Goal: Transaction & Acquisition: Book appointment/travel/reservation

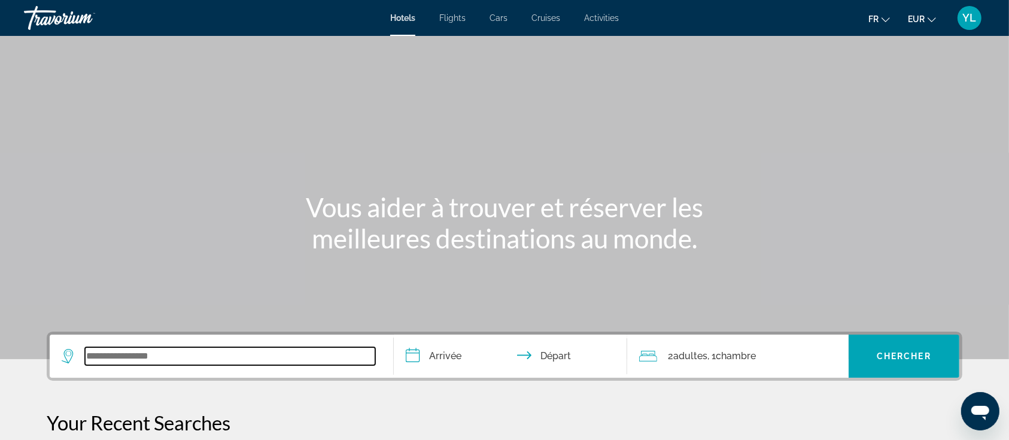
click at [151, 362] on input "Search widget" at bounding box center [230, 356] width 290 height 18
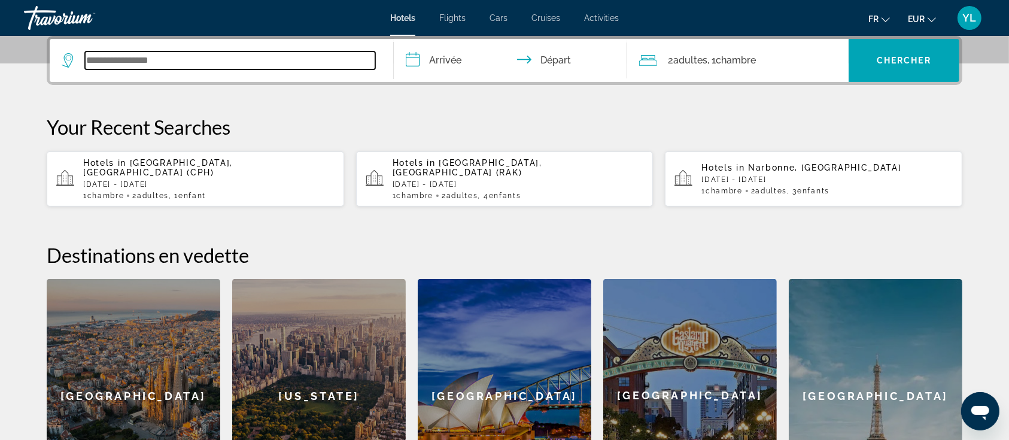
scroll to position [296, 0]
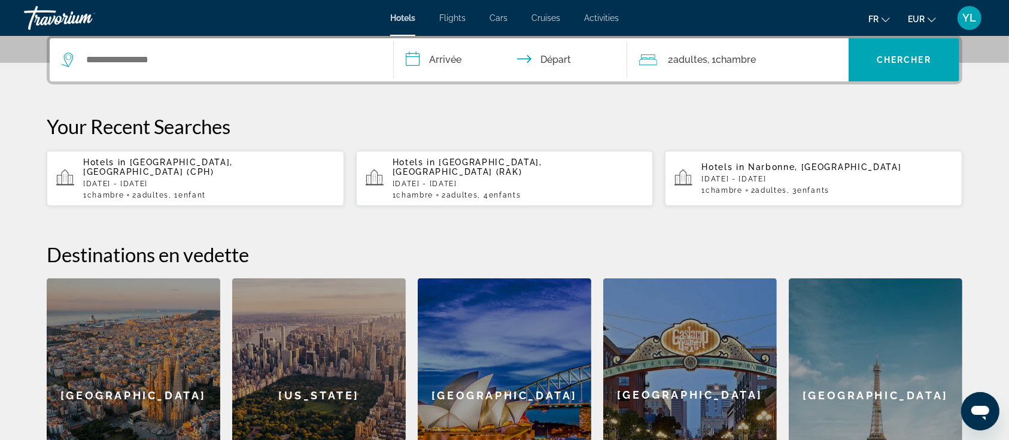
click at [207, 168] on div "Hotels in [GEOGRAPHIC_DATA], [GEOGRAPHIC_DATA] (CPH) [DATE] - [DATE] 1 Chambre …" at bounding box center [208, 178] width 251 height 42
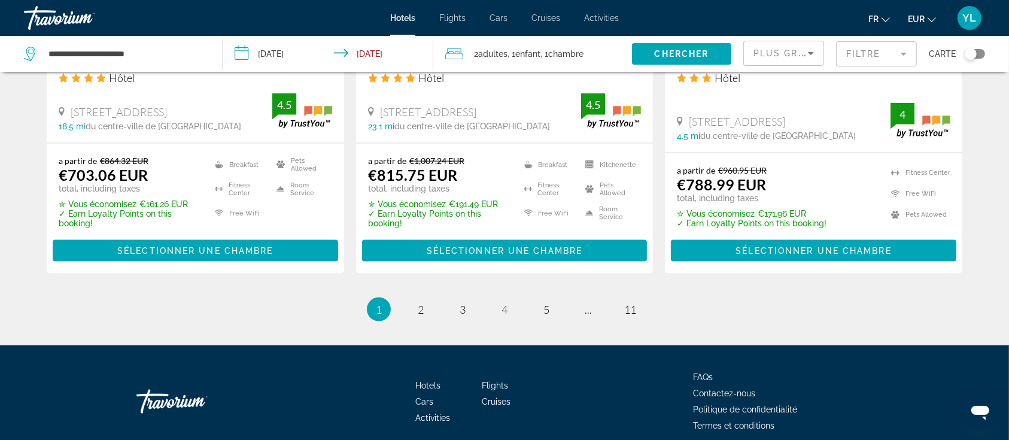
scroll to position [1672, 0]
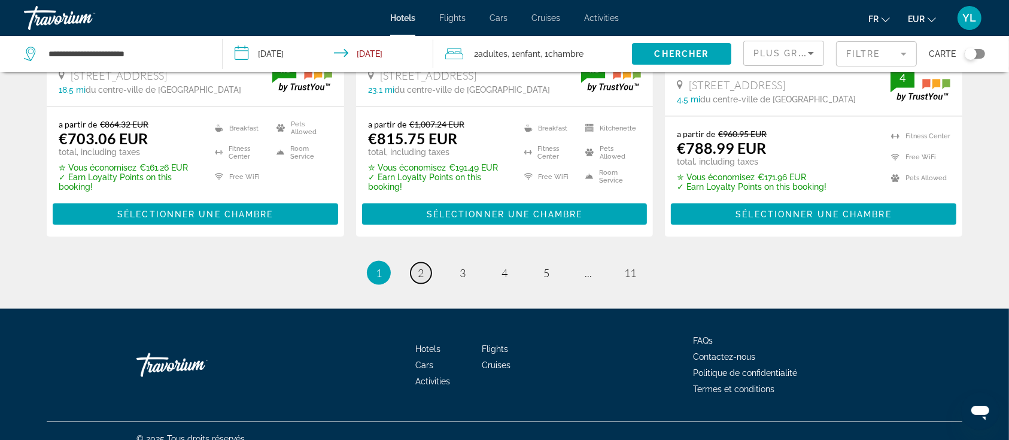
click at [418, 266] on span "2" at bounding box center [421, 272] width 6 height 13
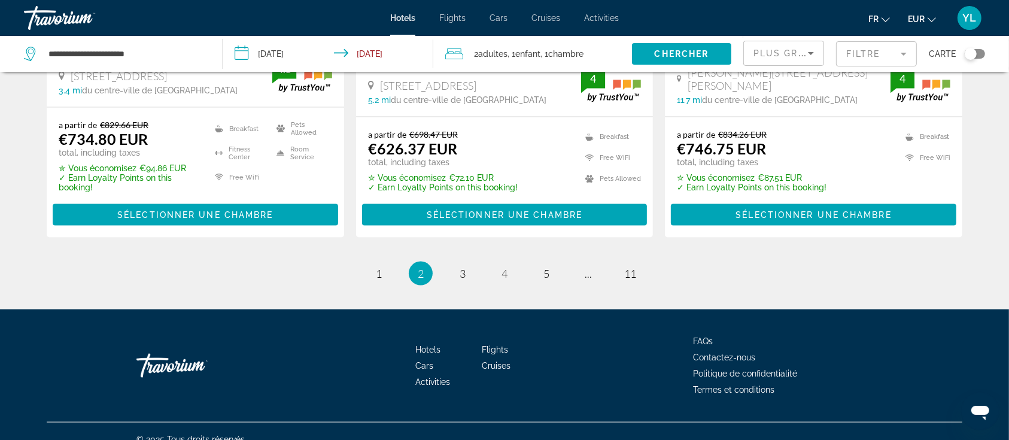
scroll to position [1708, 0]
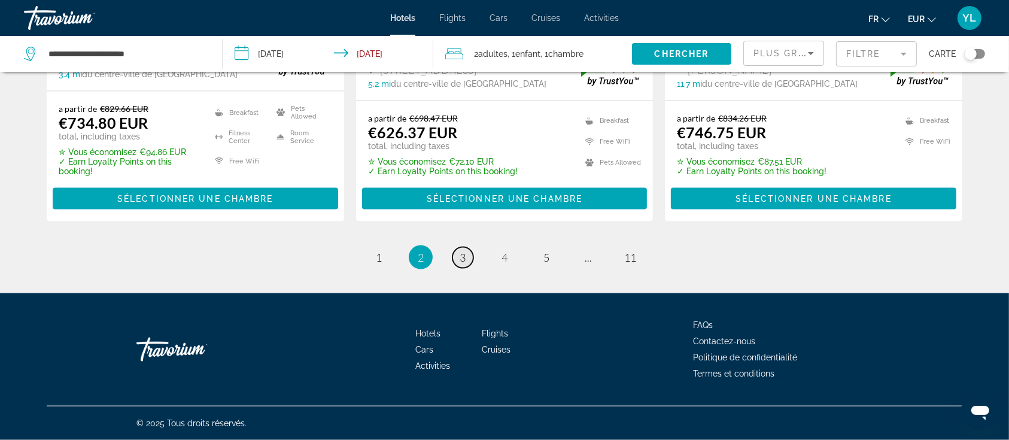
click at [463, 247] on link "page 3" at bounding box center [463, 257] width 21 height 21
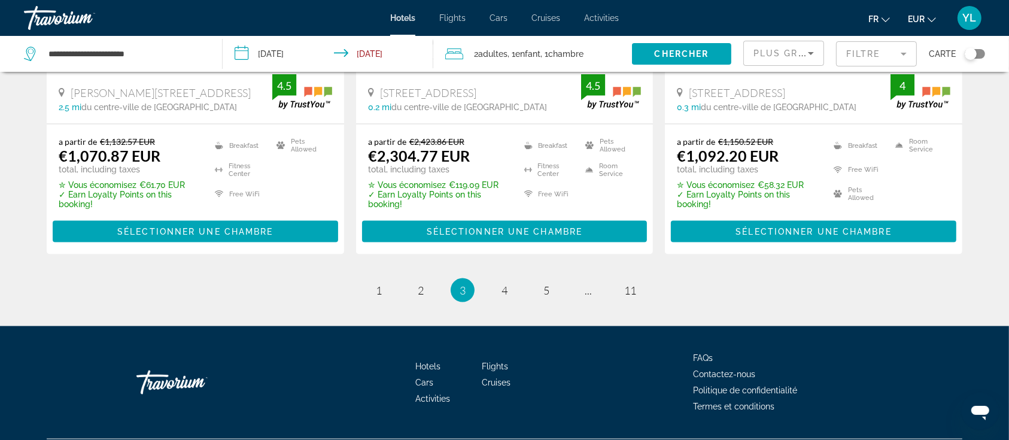
scroll to position [1676, 0]
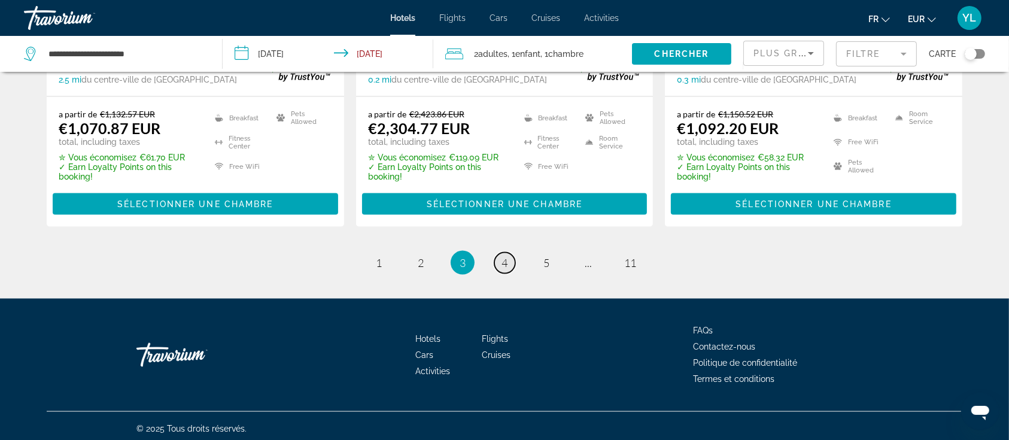
click at [504, 262] on span "4" at bounding box center [505, 262] width 6 height 13
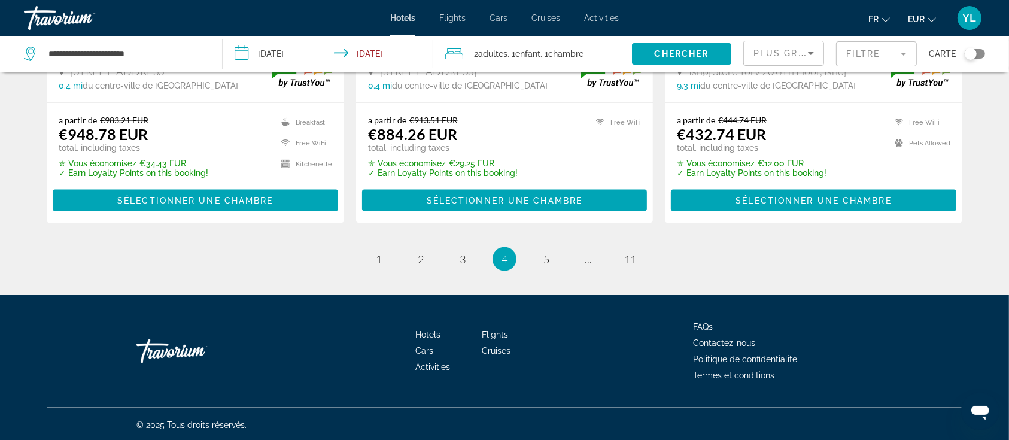
scroll to position [1662, 0]
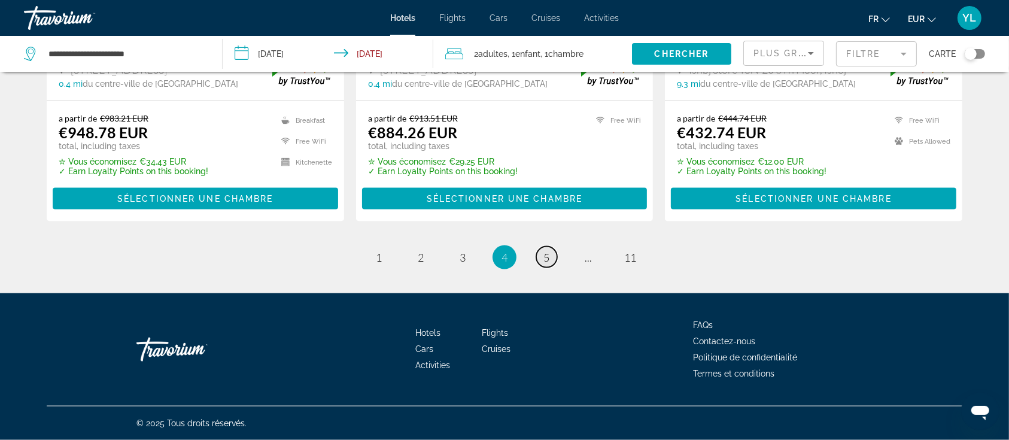
click at [547, 258] on span "5" at bounding box center [547, 257] width 6 height 13
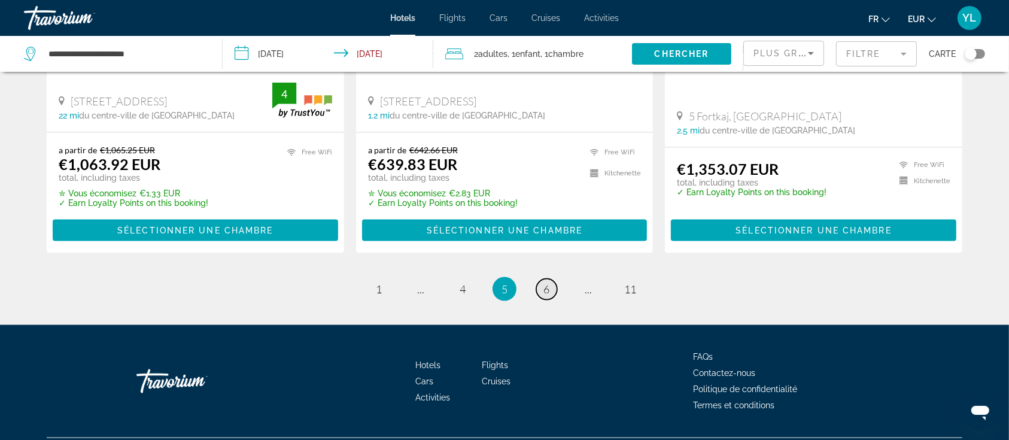
scroll to position [1671, 0]
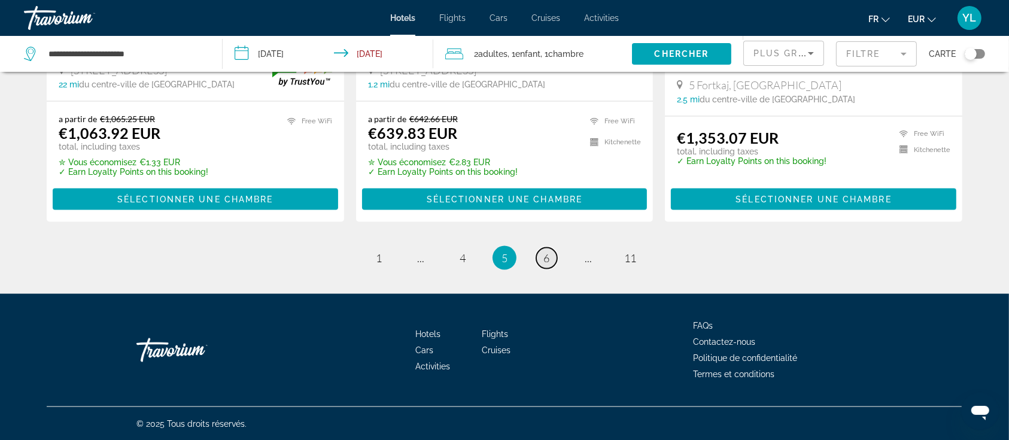
click at [547, 258] on span "6" at bounding box center [547, 257] width 6 height 13
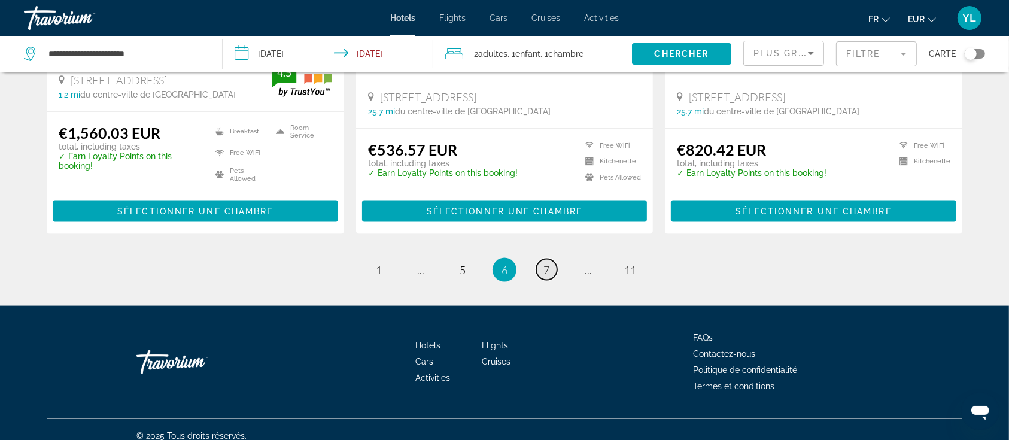
scroll to position [1596, 0]
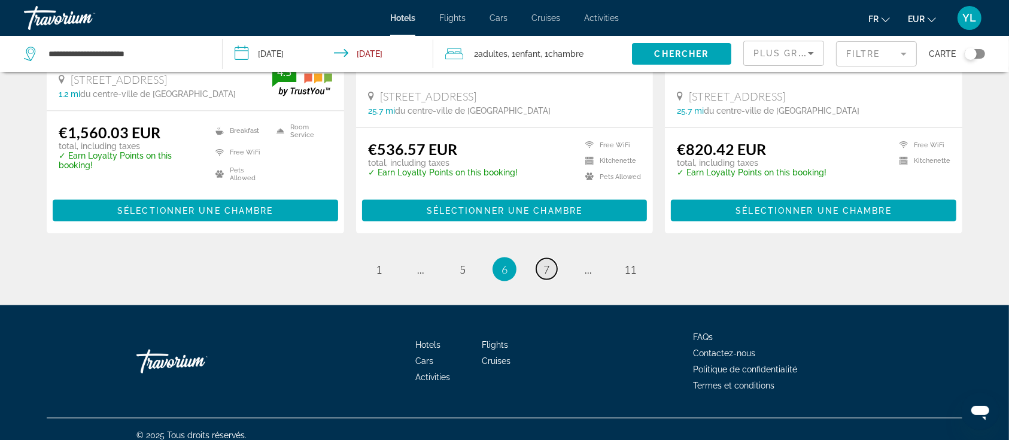
click at [551, 271] on link "page 7" at bounding box center [546, 269] width 21 height 21
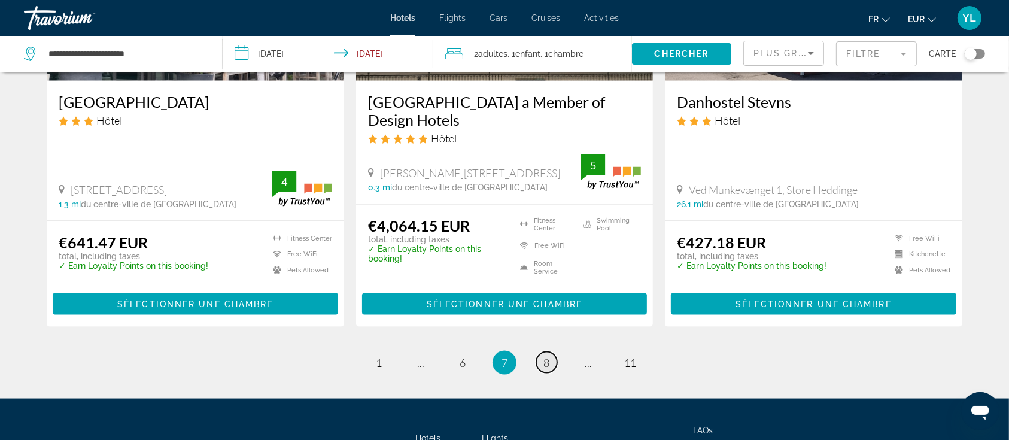
scroll to position [1588, 0]
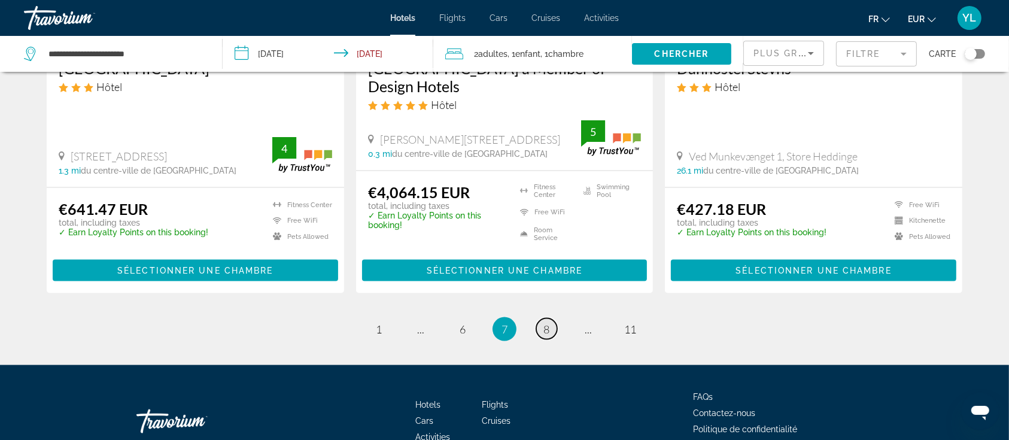
click at [541, 327] on link "page 8" at bounding box center [546, 328] width 21 height 21
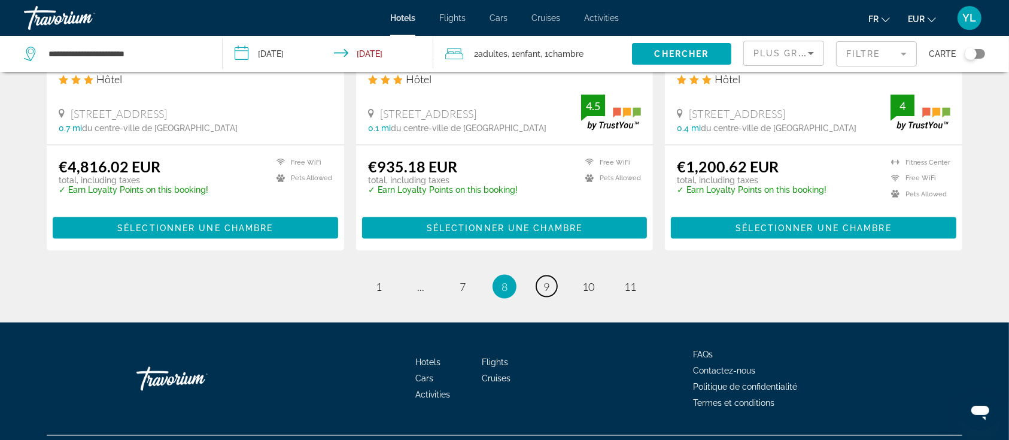
scroll to position [1643, 0]
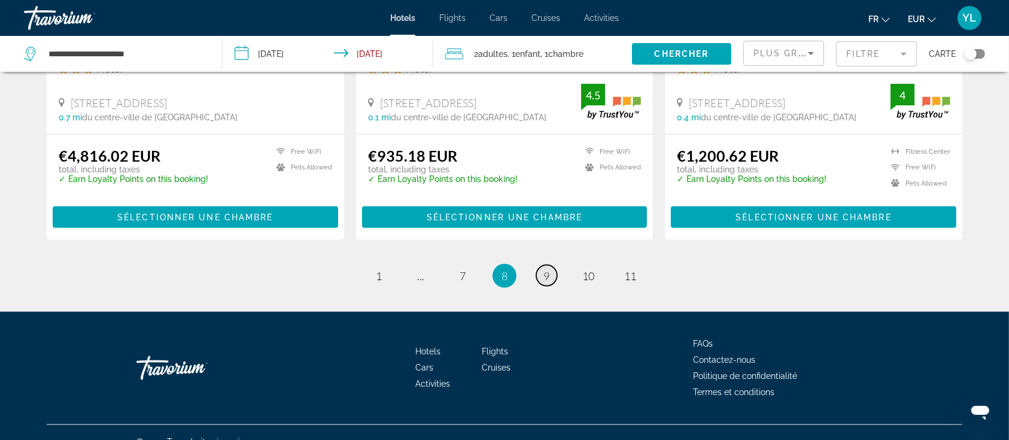
click at [548, 269] on span "9" at bounding box center [547, 275] width 6 height 13
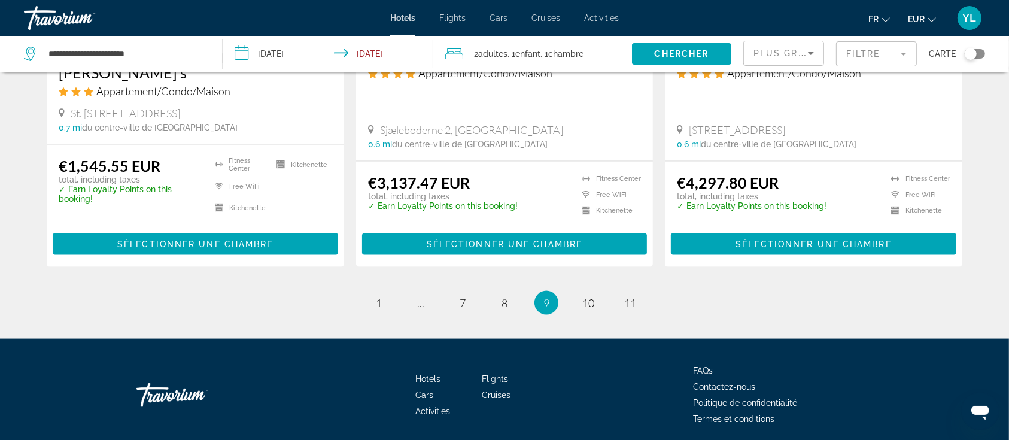
scroll to position [1585, 0]
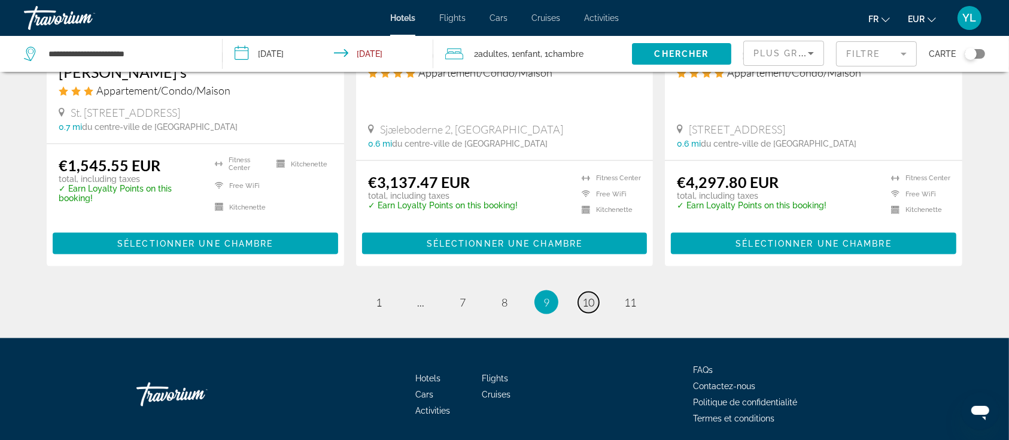
click at [585, 306] on span "10" at bounding box center [588, 302] width 12 height 13
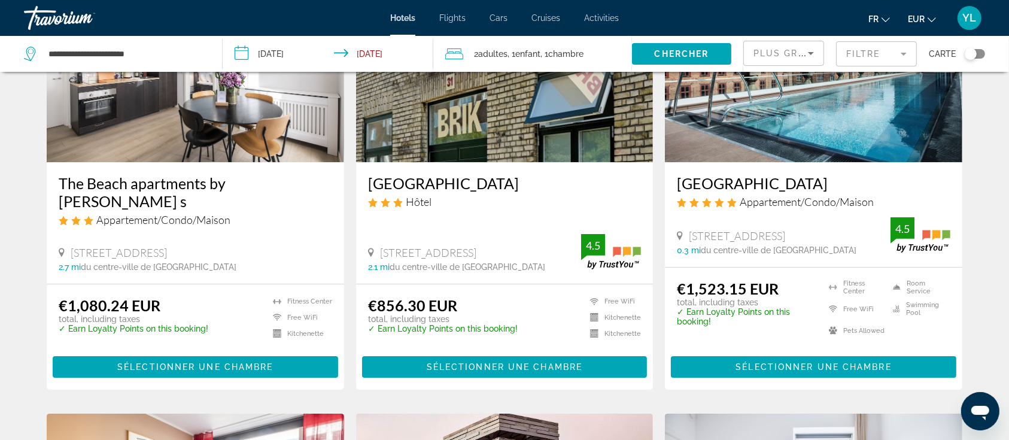
scroll to position [144, 0]
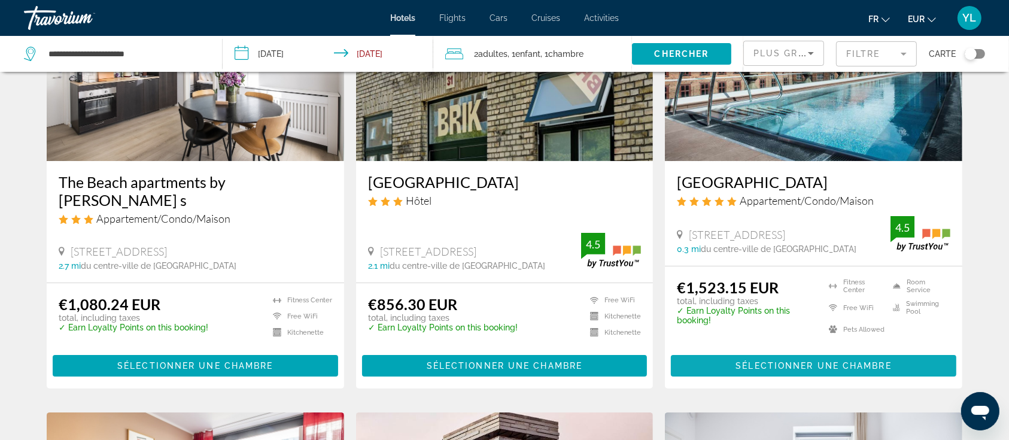
click at [846, 366] on span "Sélectionner une chambre" at bounding box center [814, 366] width 156 height 10
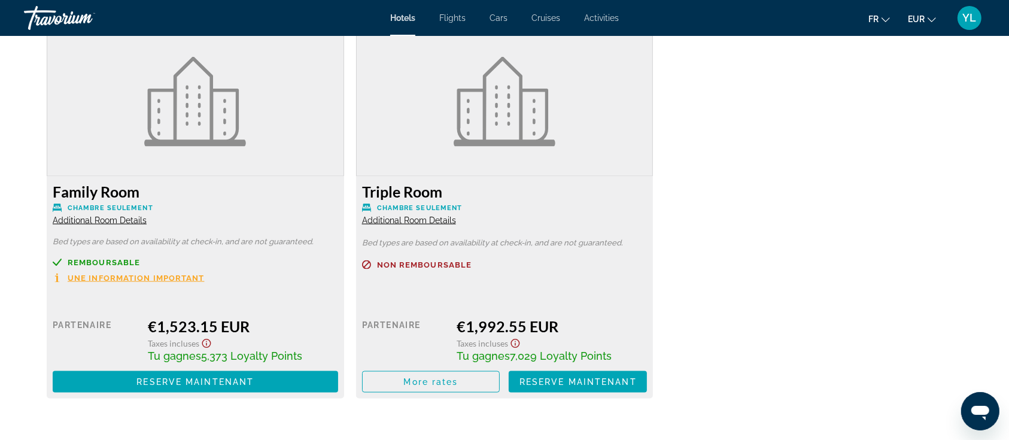
scroll to position [1670, 0]
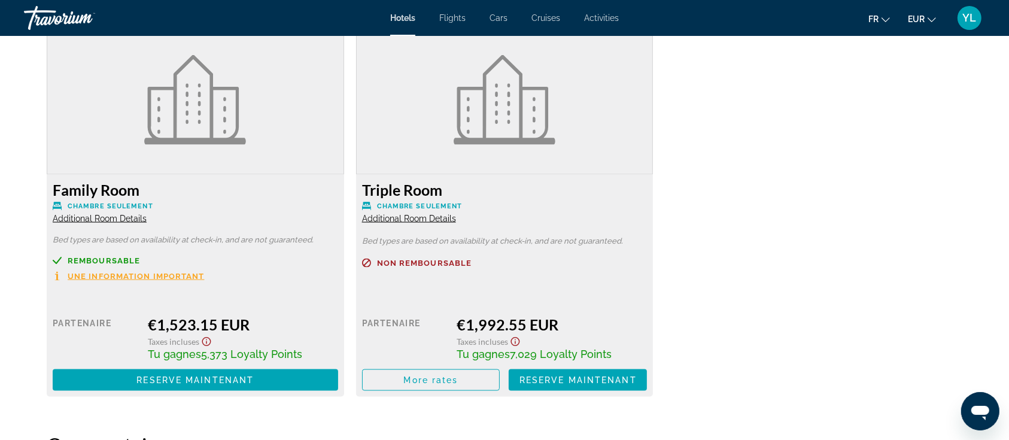
click at [160, 279] on span "Une information important" at bounding box center [136, 276] width 137 height 8
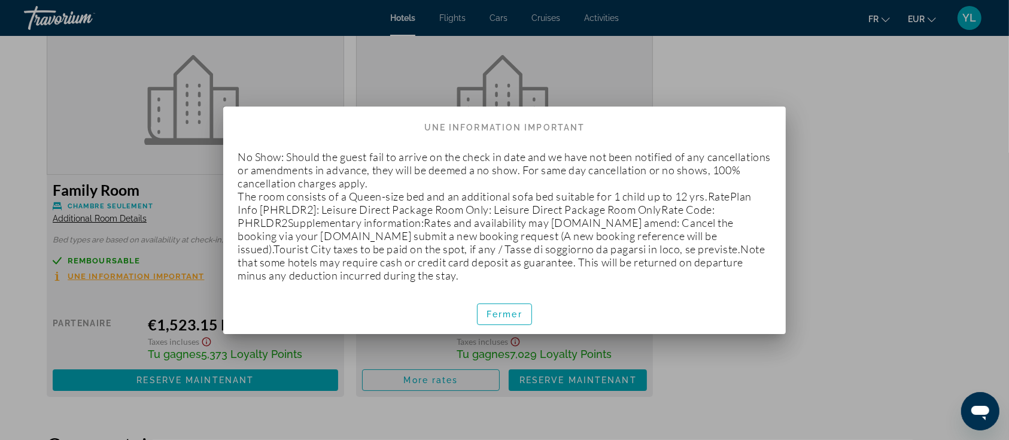
scroll to position [0, 0]
click at [503, 309] on span "Fermer" at bounding box center [505, 314] width 36 height 10
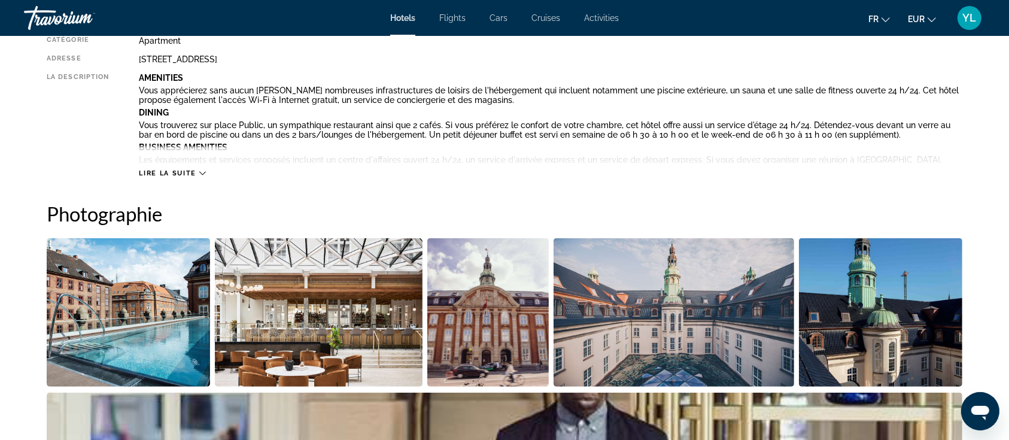
scroll to position [369, 0]
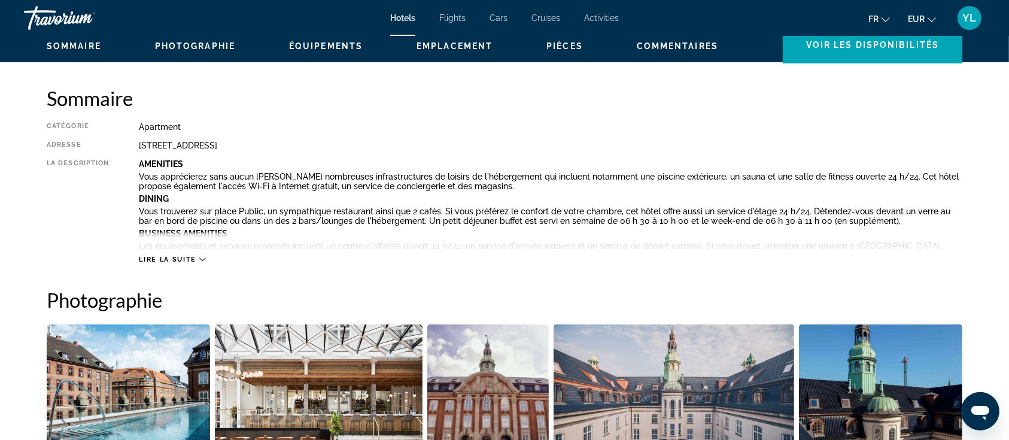
click at [195, 257] on span "Lire la suite" at bounding box center [167, 260] width 57 height 8
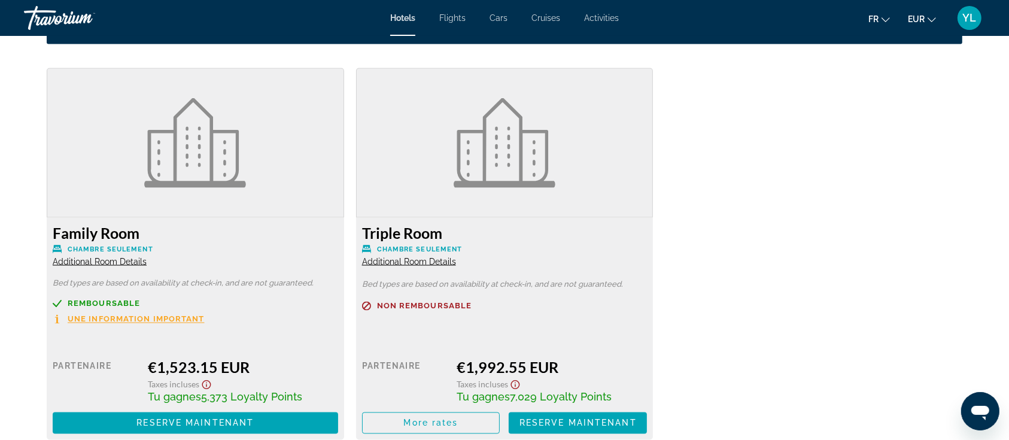
scroll to position [1972, 0]
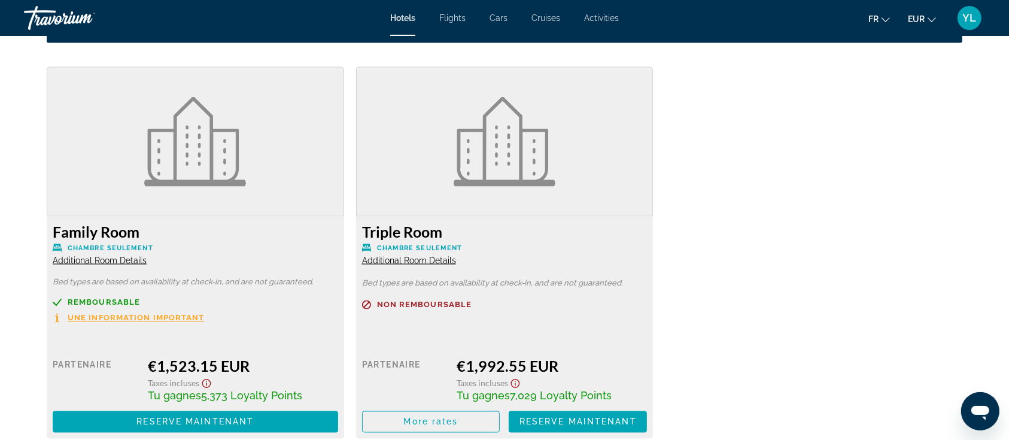
click at [407, 259] on span "Additional Room Details" at bounding box center [409, 261] width 94 height 10
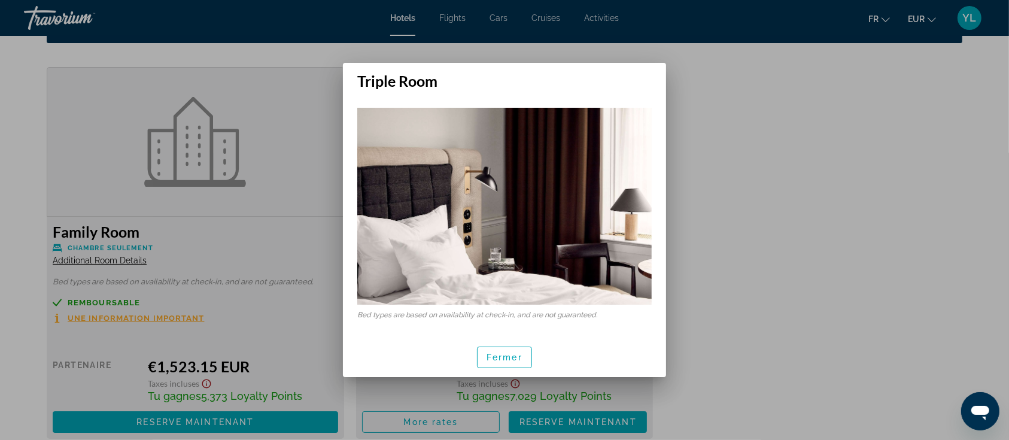
scroll to position [0, 0]
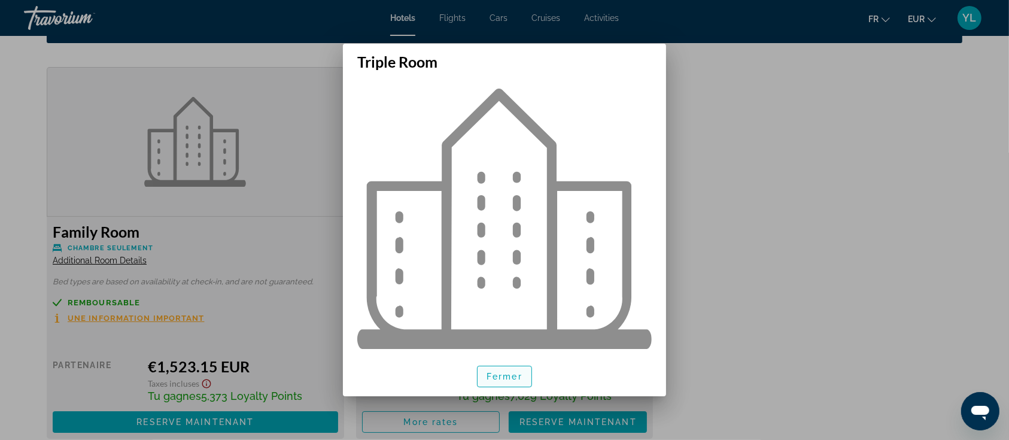
click at [502, 377] on span "Fermer" at bounding box center [505, 377] width 36 height 10
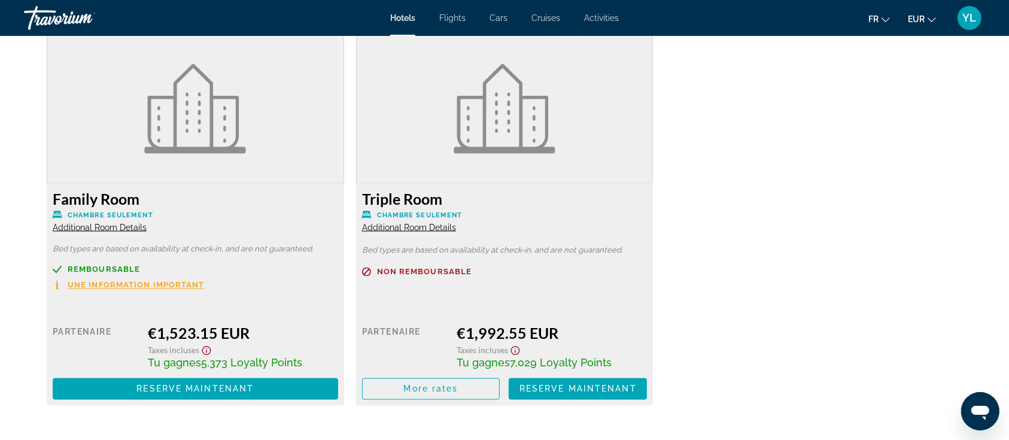
scroll to position [2002, 0]
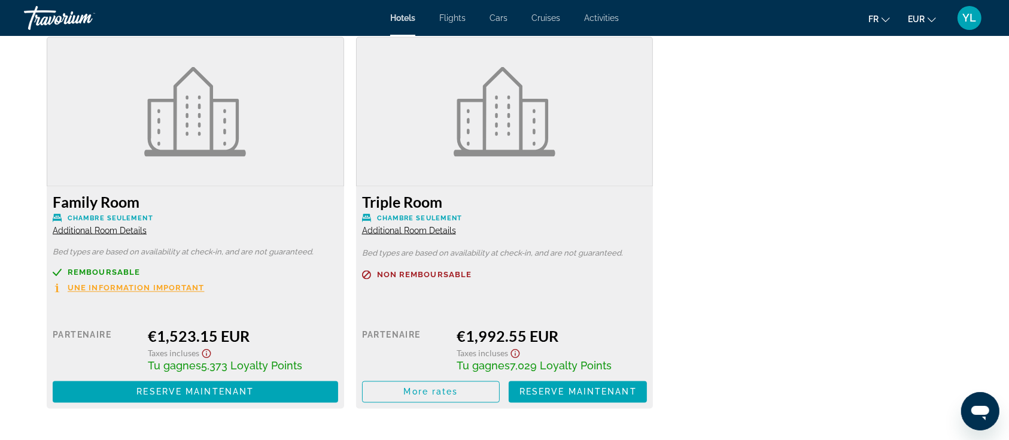
click at [105, 227] on span "Additional Room Details" at bounding box center [100, 231] width 94 height 10
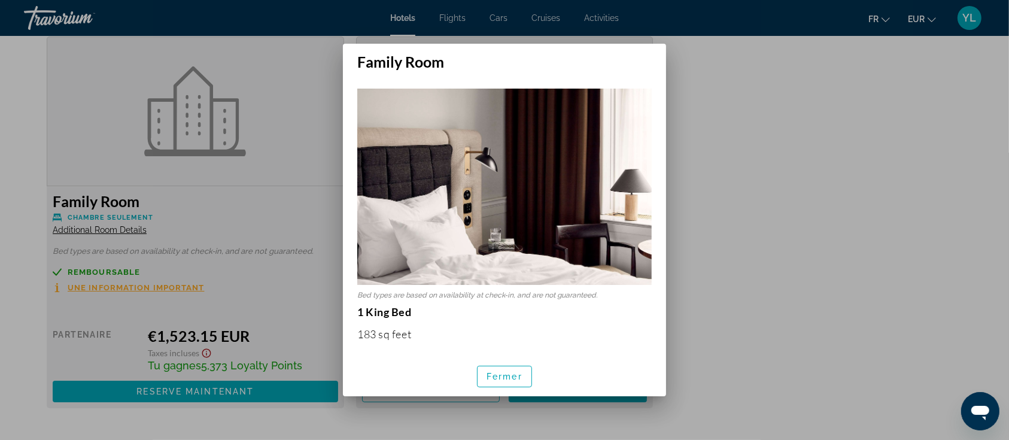
scroll to position [0, 0]
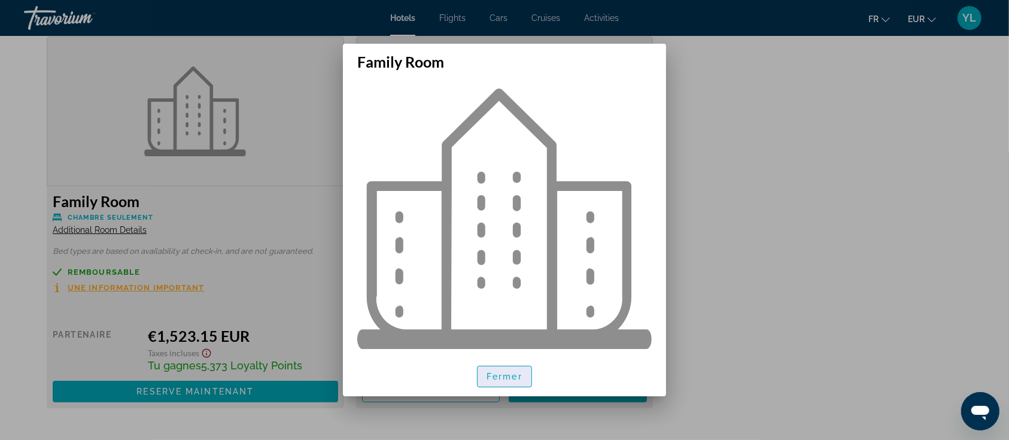
click at [511, 366] on span "button" at bounding box center [505, 376] width 54 height 29
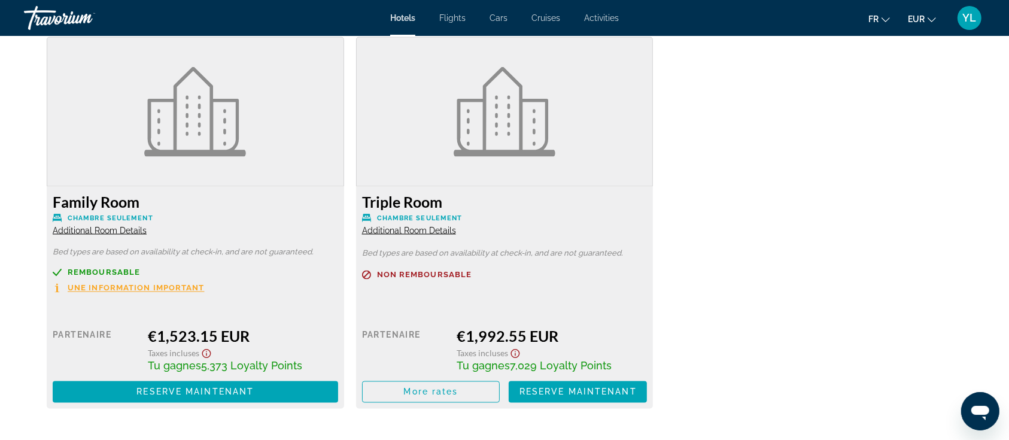
click at [196, 288] on span "Une information important" at bounding box center [136, 288] width 137 height 8
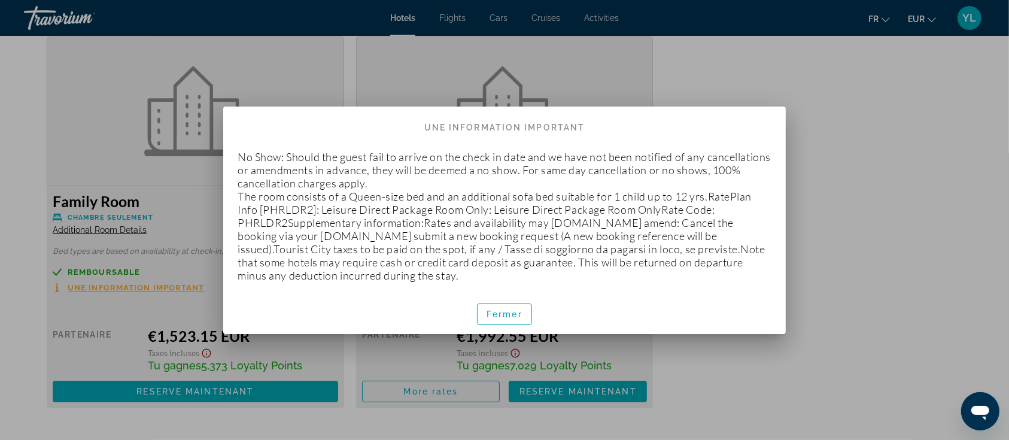
scroll to position [0, 0]
click at [507, 313] on span "Fermer" at bounding box center [505, 314] width 36 height 10
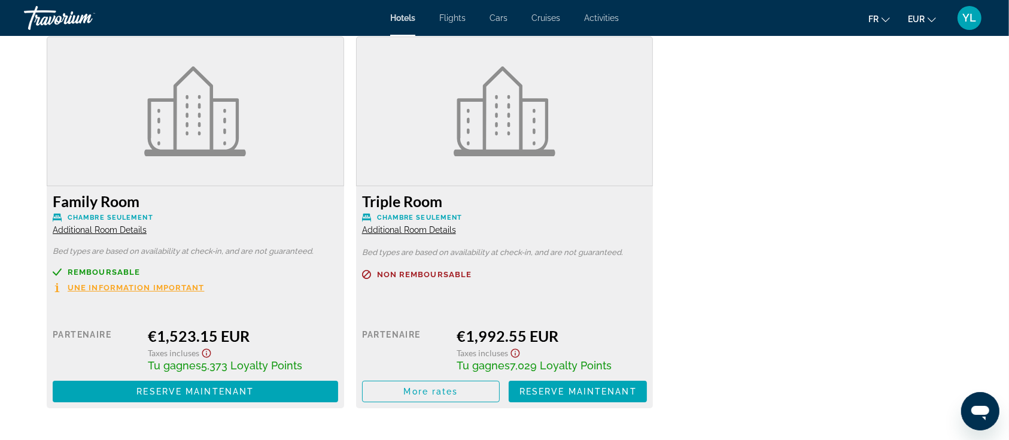
scroll to position [2002, 0]
